Goal: Task Accomplishment & Management: Complete application form

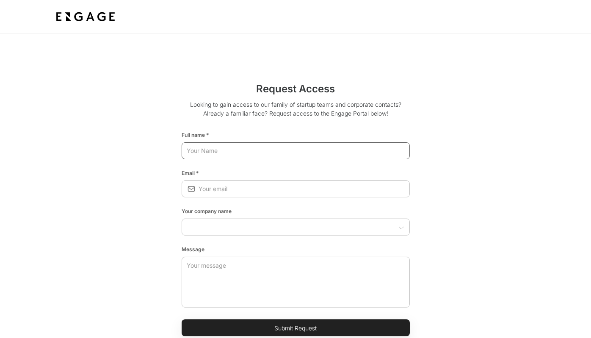
click at [233, 147] on input "text" at bounding box center [296, 150] width 228 height 15
click at [233, 152] on input "text" at bounding box center [296, 150] width 228 height 15
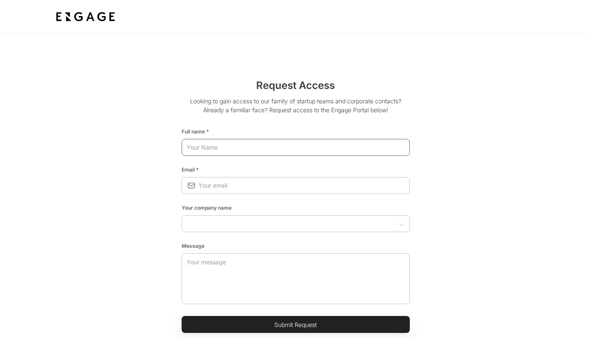
type input "[PERSON_NAME]"
type input "[PERSON_NAME][EMAIL_ADDRESS][DOMAIN_NAME]"
type input "Tech Square Ventures, LLC"
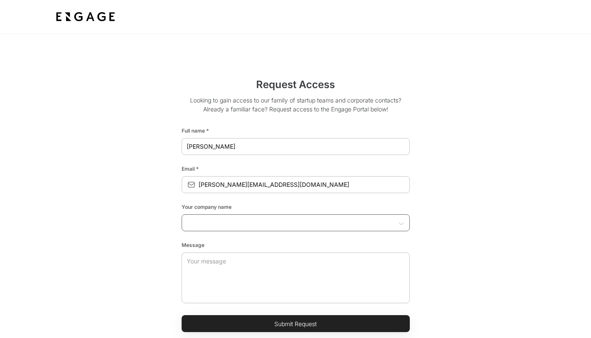
click at [233, 218] on input "text" at bounding box center [288, 222] width 209 height 8
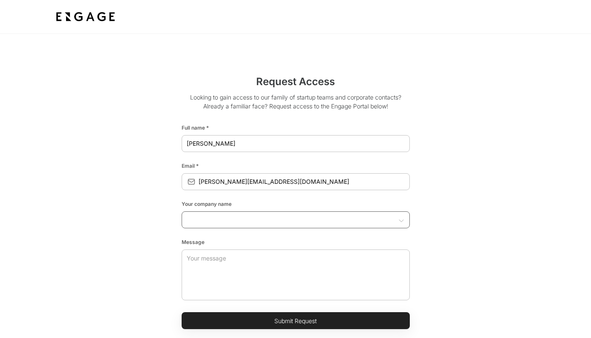
click at [233, 218] on input "text" at bounding box center [288, 219] width 209 height 8
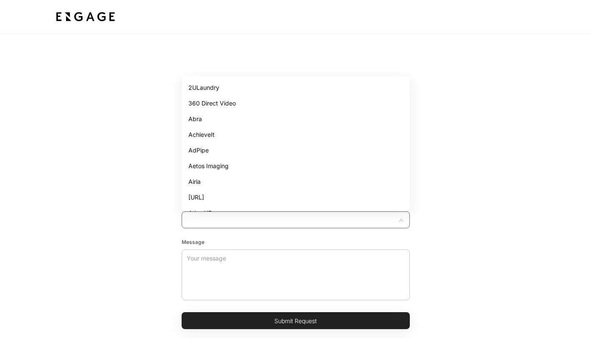
type input "Tech Square Ventures, LLC"
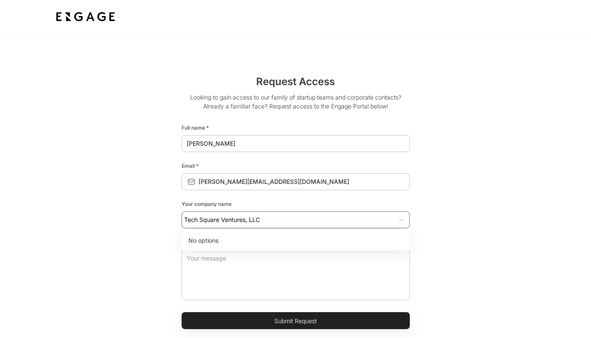
scroll to position [8, 0]
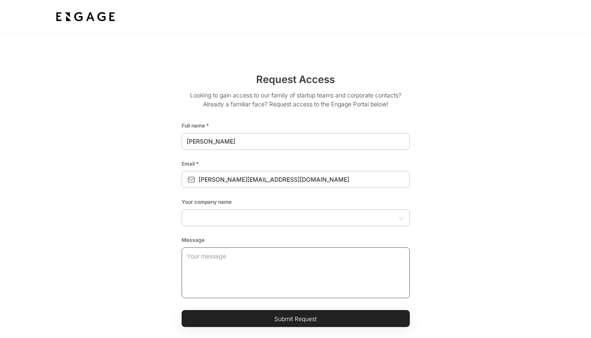
click at [212, 262] on textarea at bounding box center [296, 272] width 218 height 51
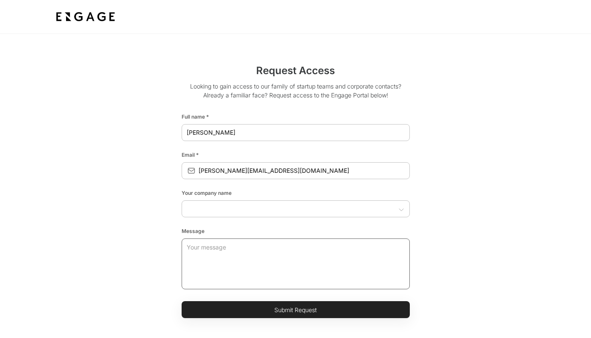
scroll to position [17, 0]
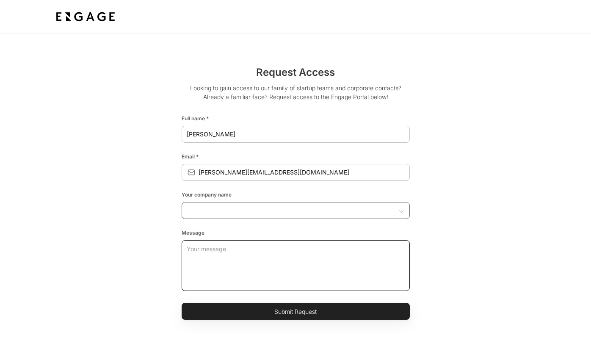
click at [233, 209] on input "text" at bounding box center [288, 210] width 209 height 8
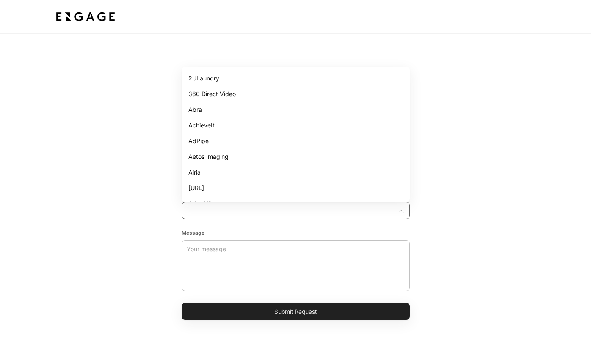
type input "Tech Square Ventures"
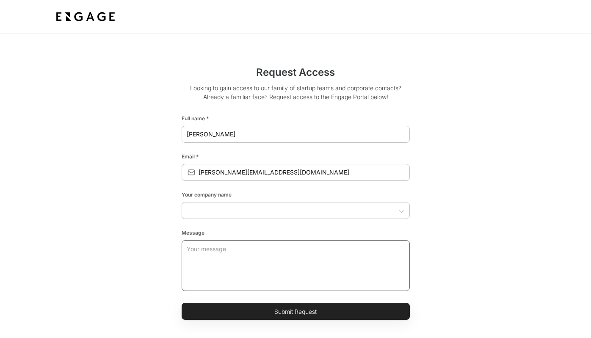
click at [225, 255] on textarea at bounding box center [296, 265] width 218 height 51
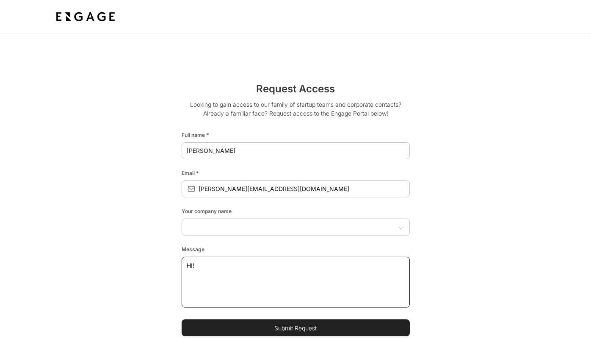
type textarea "HI!"
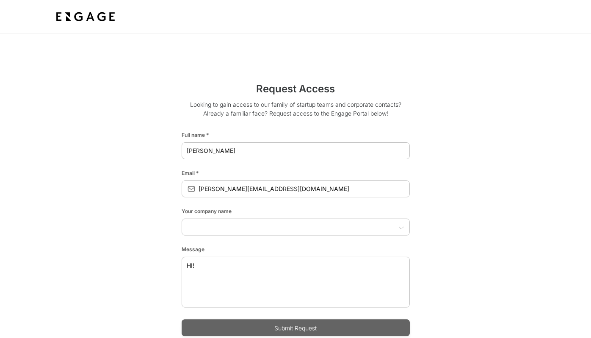
scroll to position [3, 0]
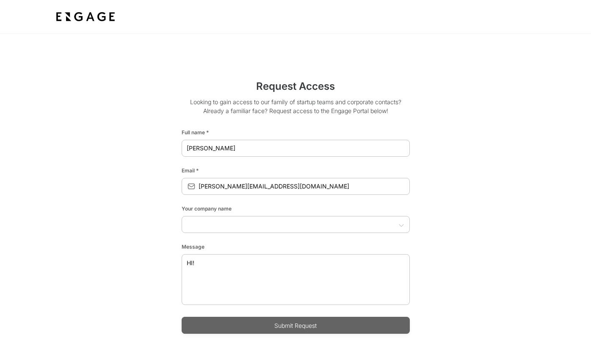
click at [301, 328] on button "Submit Request" at bounding box center [296, 325] width 228 height 17
